Goal: Consume media (video, audio): Consume media (video, audio)

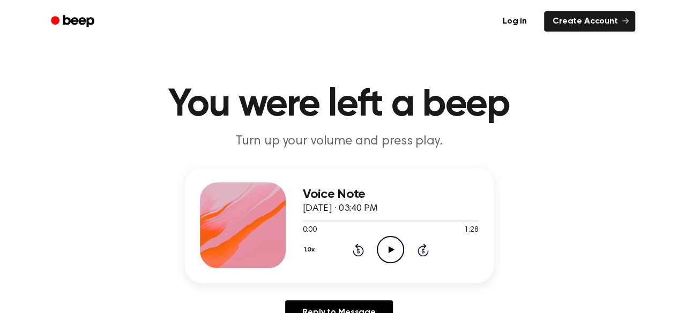
click at [391, 246] on icon "Play Audio" at bounding box center [390, 249] width 27 height 27
click at [394, 253] on icon "Pause Audio" at bounding box center [390, 249] width 27 height 27
click at [394, 253] on icon "Play Audio" at bounding box center [390, 249] width 27 height 27
click at [355, 250] on icon "Rewind 5 seconds" at bounding box center [358, 250] width 12 height 14
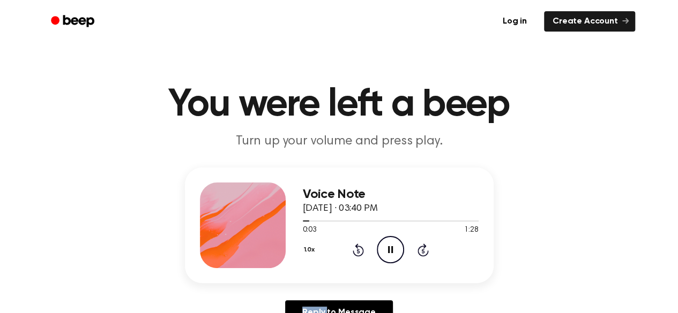
click at [355, 250] on icon "Rewind 5 seconds" at bounding box center [358, 250] width 12 height 14
click at [392, 251] on icon at bounding box center [391, 249] width 6 height 7
click at [386, 249] on icon "Play Audio" at bounding box center [390, 249] width 27 height 27
